Goal: Task Accomplishment & Management: Complete application form

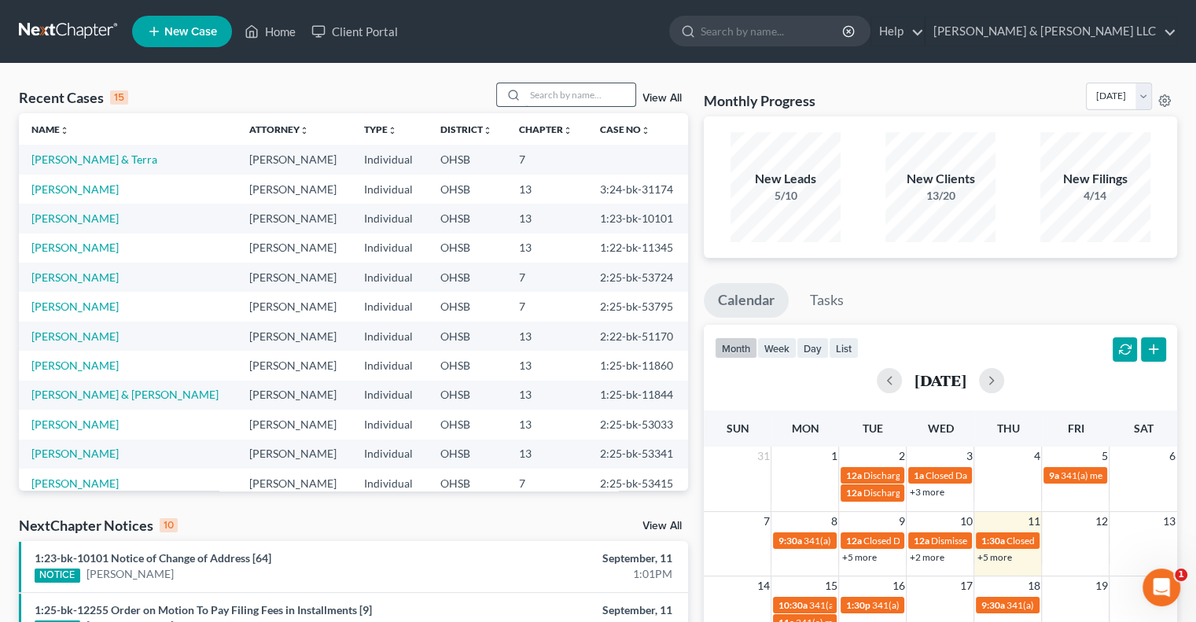
click at [538, 94] on input "search" at bounding box center [580, 94] width 110 height 23
click at [183, 31] on span "New Case" at bounding box center [190, 32] width 53 height 12
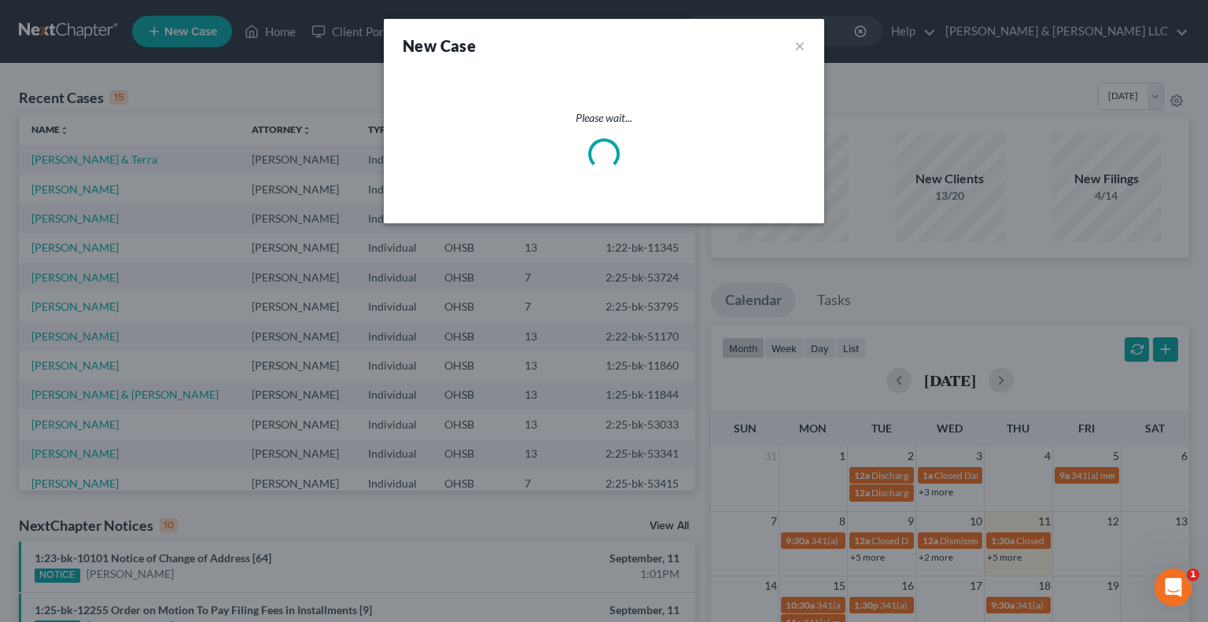
select select "62"
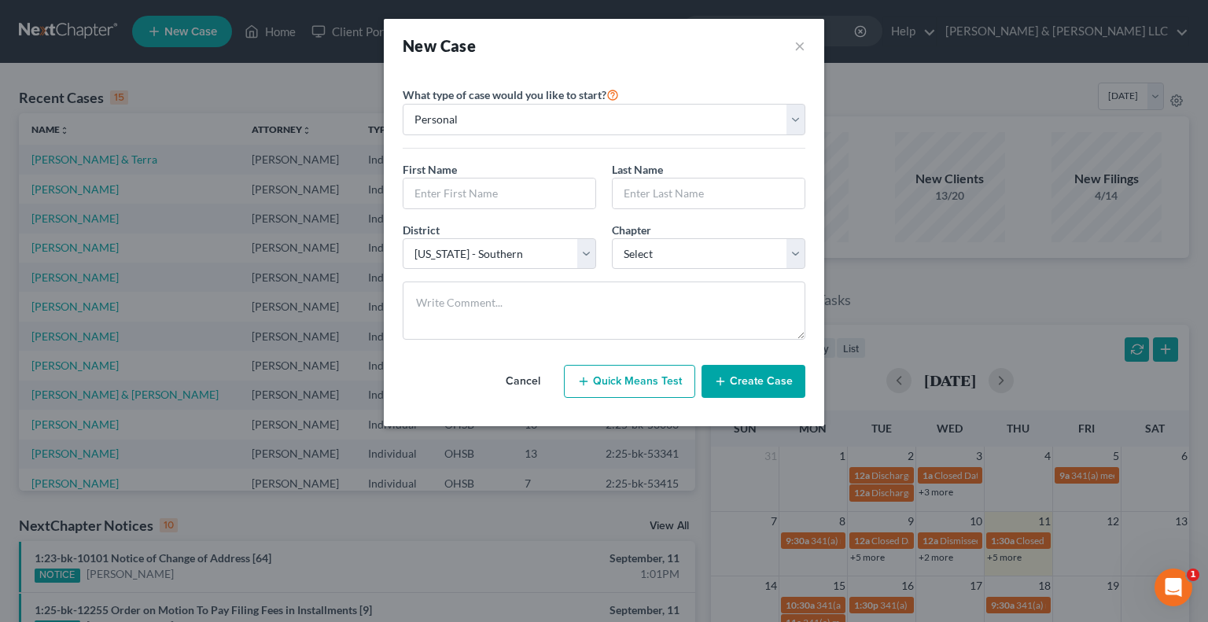
click at [632, 383] on button "Quick Means Test" at bounding box center [629, 381] width 131 height 33
select select "36"
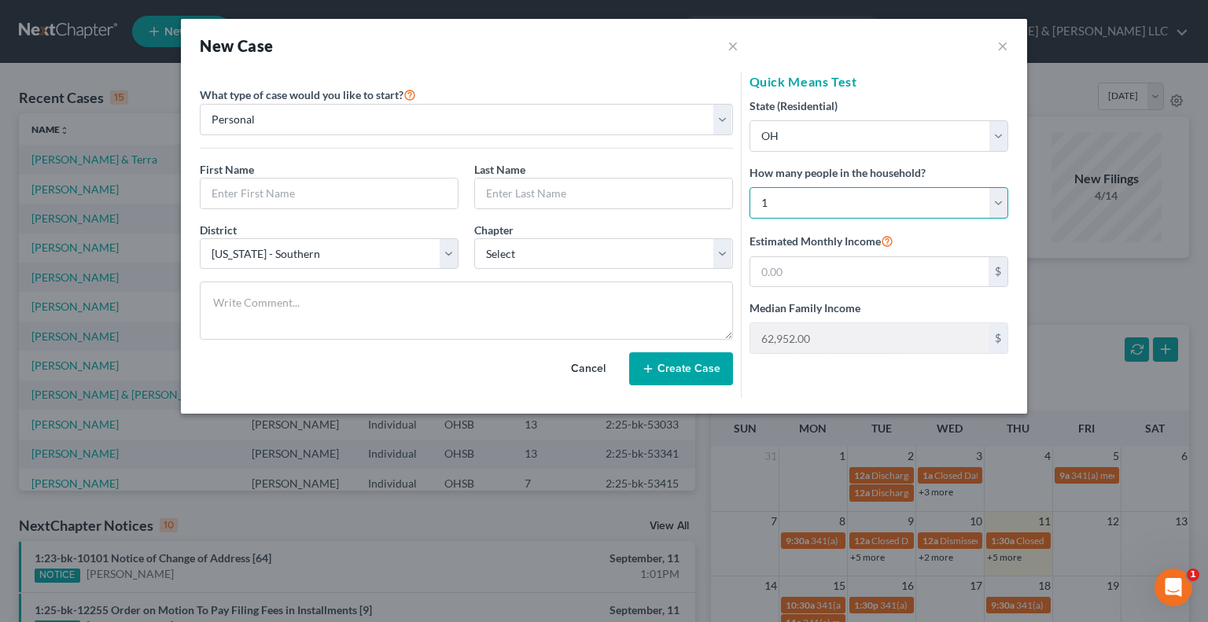
click at [812, 197] on select "Select 1 2 3 4 5 6 7 8 9 10 11 12 13 14 15 16 17 18 19 20" at bounding box center [879, 202] width 259 height 31
select select "3"
click at [750, 187] on select "Select 1 2 3 4 5 6 7 8 9 10 11 12 13 14 15 16 17 18 19 20" at bounding box center [879, 202] width 259 height 31
type input "119,897.00"
